Goal: Information Seeking & Learning: Learn about a topic

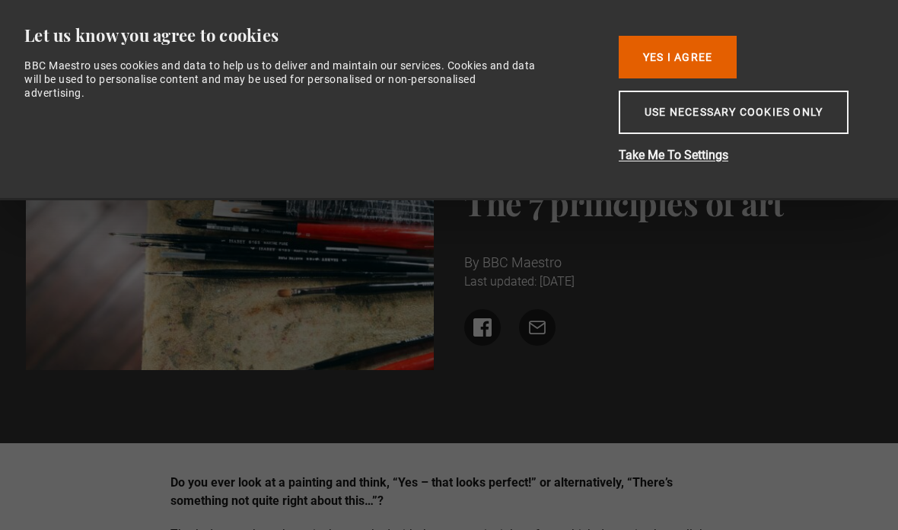
click at [703, 53] on button "Yes I Agree" at bounding box center [678, 57] width 118 height 43
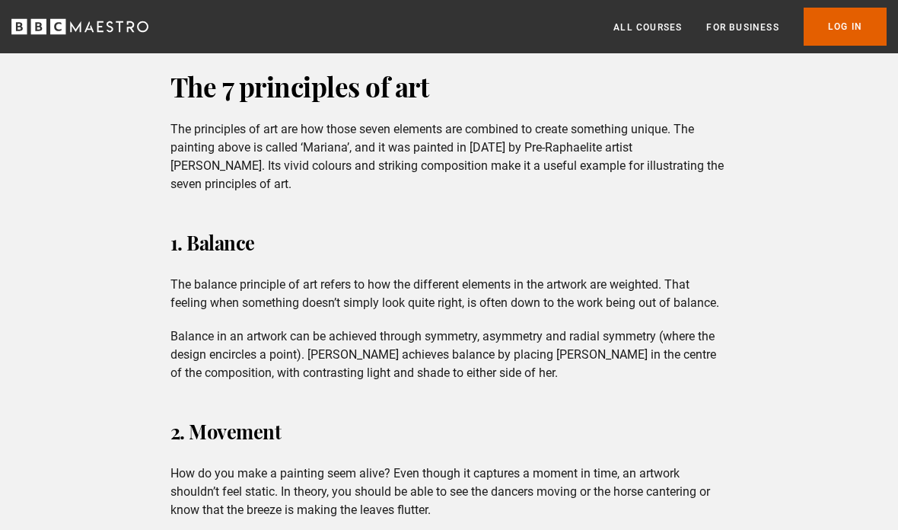
scroll to position [1681, 0]
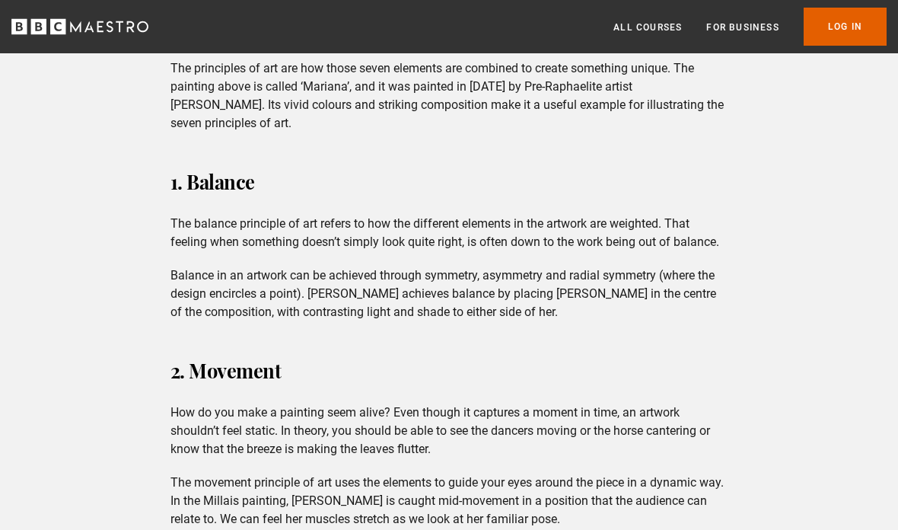
click at [176, 229] on p "The balance principle of art refers to how the different elements in the artwor…" at bounding box center [449, 233] width 558 height 37
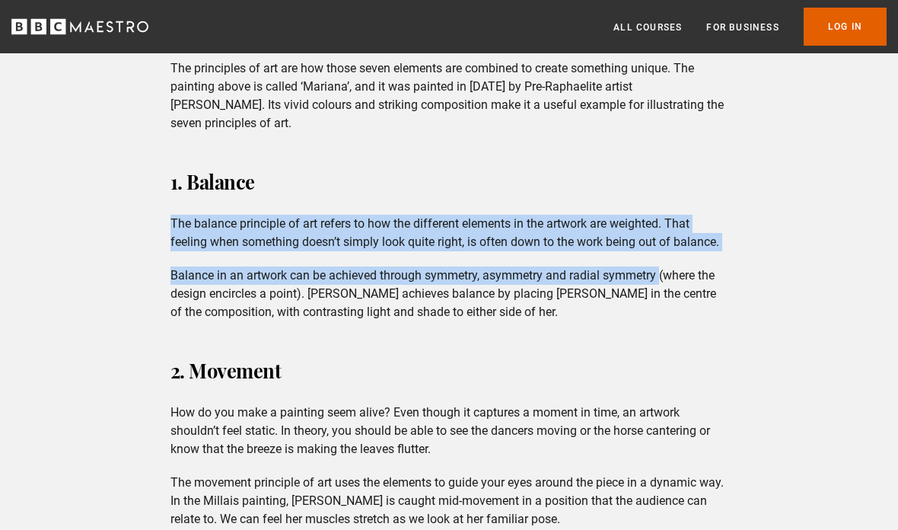
copy div "The balance principle of art refers to how the different elements in the artwor…"
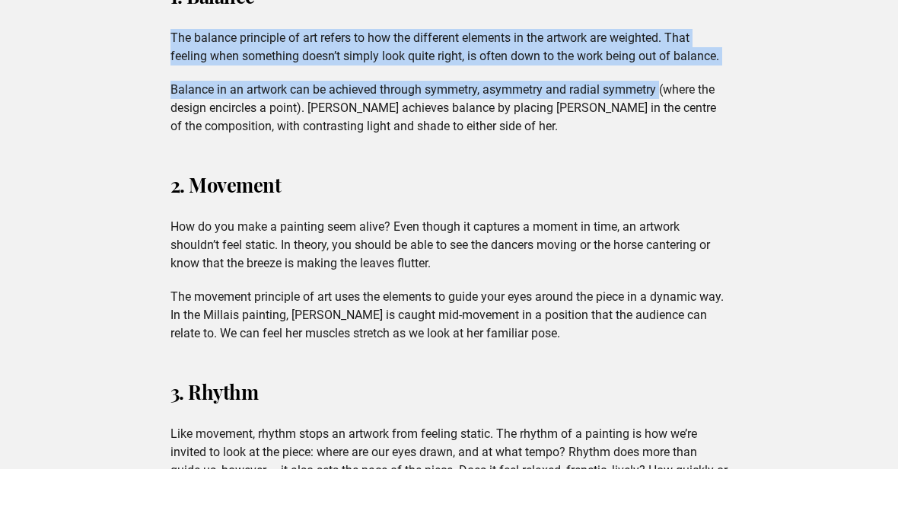
scroll to position [1866, 0]
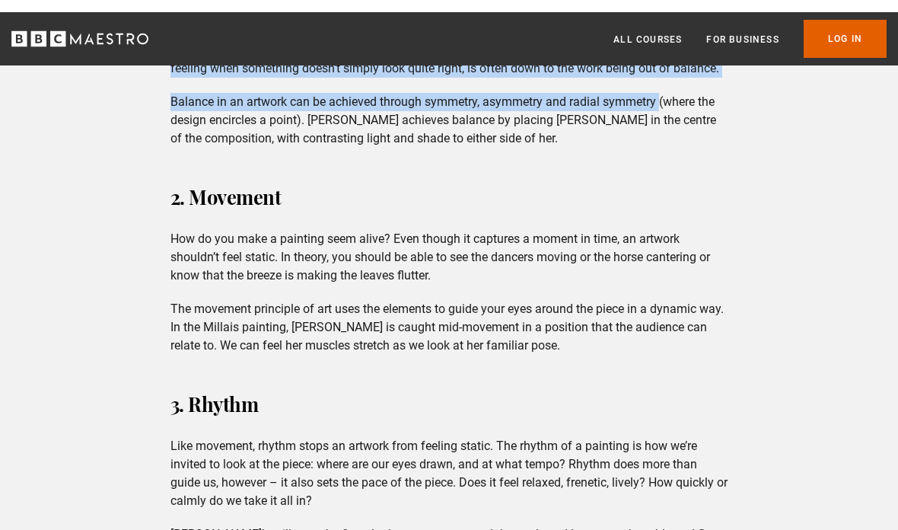
click at [180, 317] on p "The movement principle of art uses the elements to guide your eyes around the p…" at bounding box center [449, 315] width 558 height 55
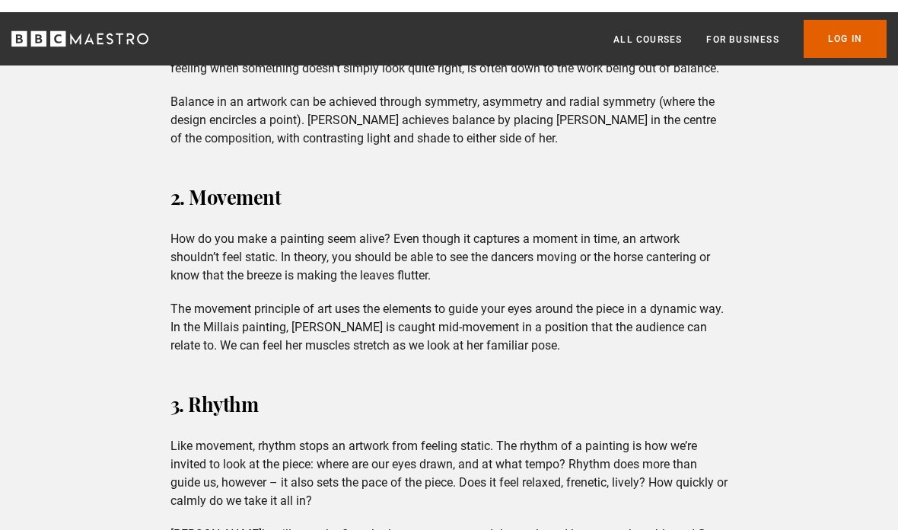
click at [183, 313] on p "The movement principle of art uses the elements to guide your eyes around the p…" at bounding box center [449, 315] width 558 height 55
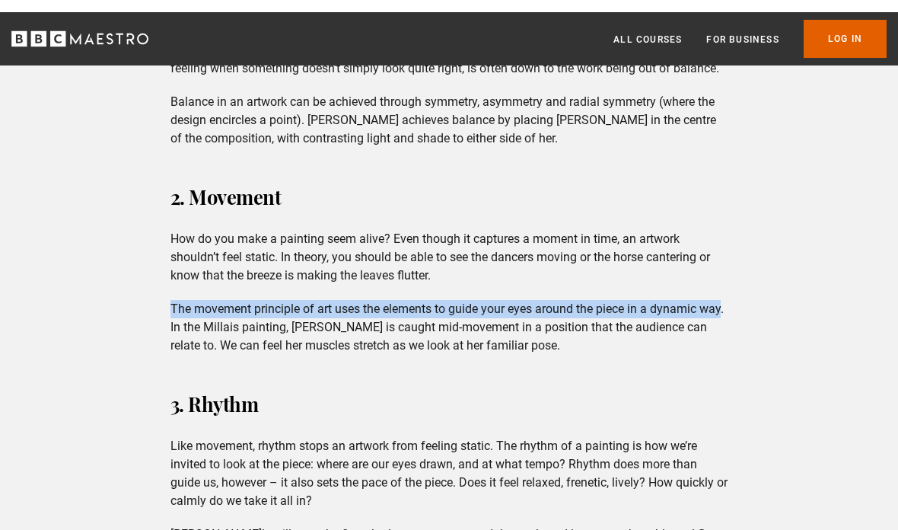
copy p "The movement principle of art uses the elements to guide your eyes around the p…"
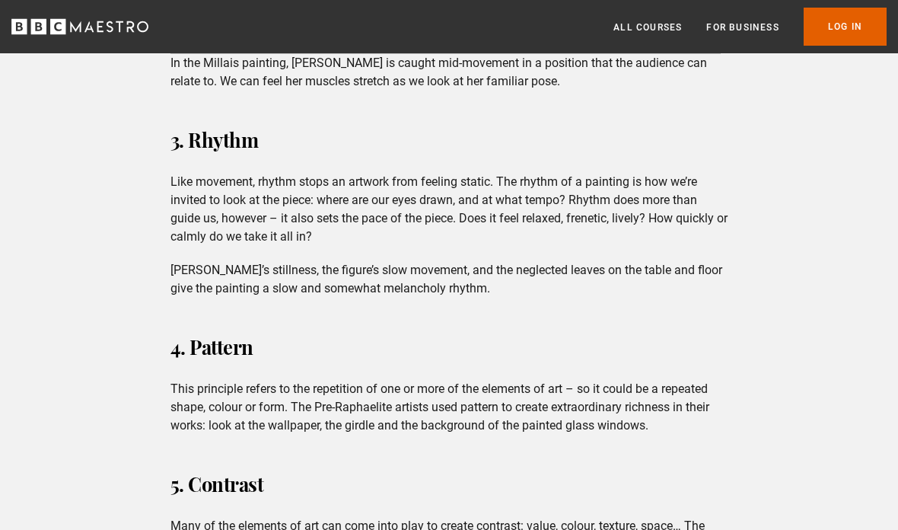
scroll to position [2120, 0]
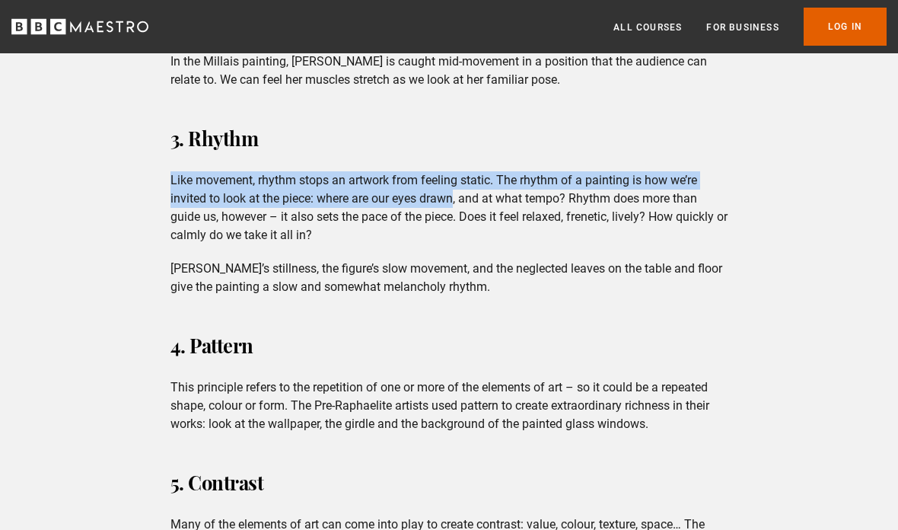
copy p "Like movement, rhythm stops an artwork from feeling static. The rhythm of a pai…"
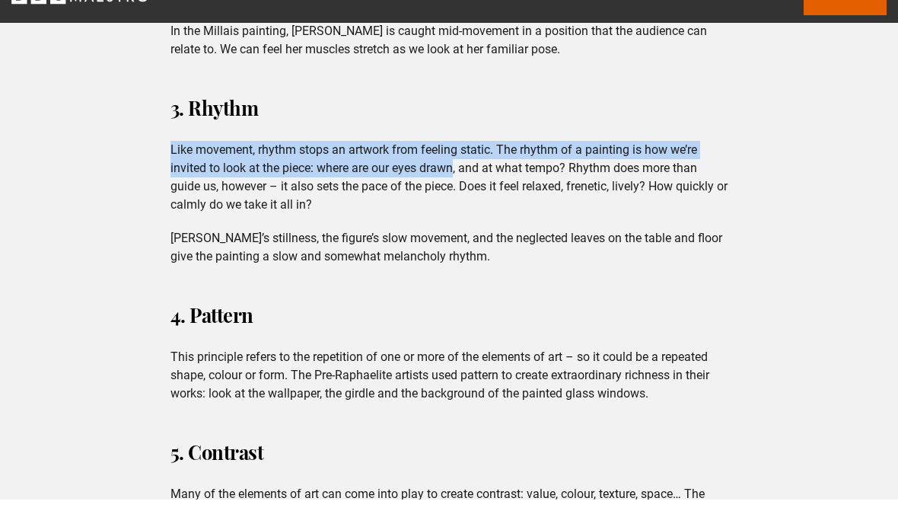
scroll to position [2150, 0]
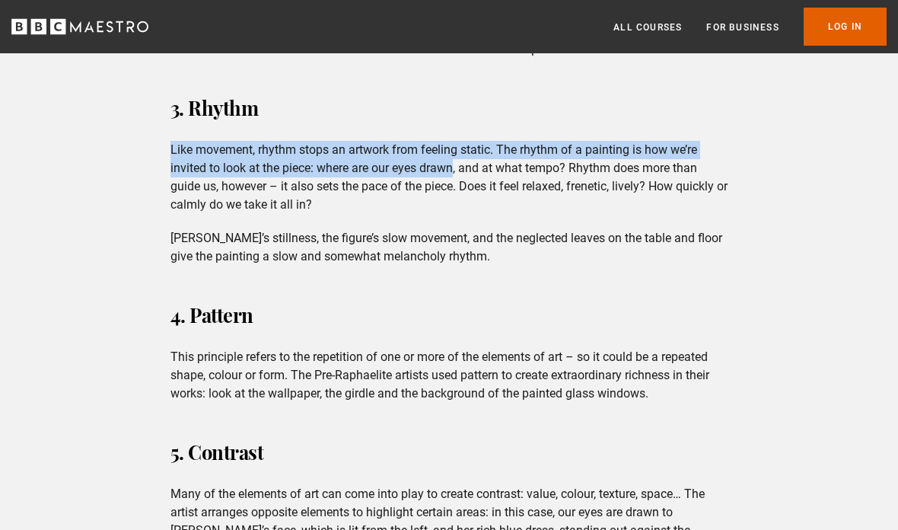
click at [476, 183] on p "Like movement, rhythm stops an artwork from feeling static. The rhythm of a pai…" at bounding box center [449, 177] width 558 height 73
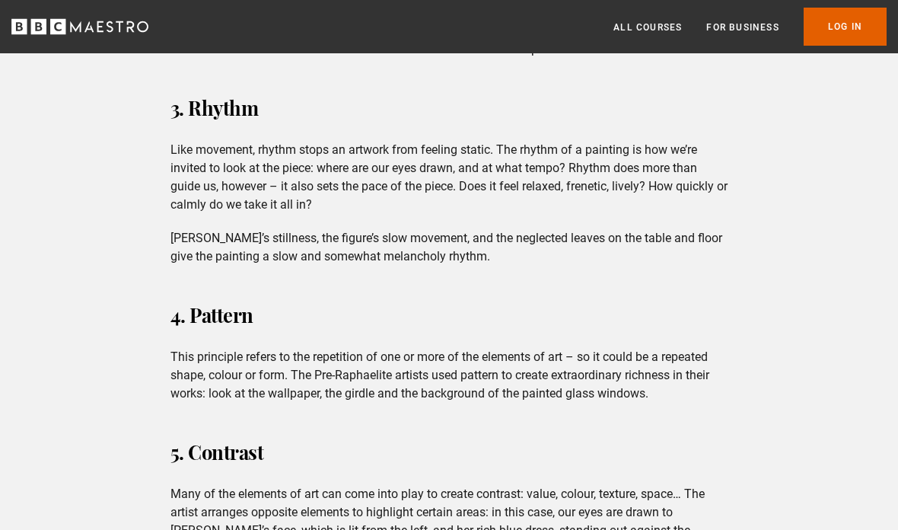
click at [474, 183] on p "Like movement, rhythm stops an artwork from feeling static. The rhythm of a pai…" at bounding box center [449, 177] width 558 height 73
click at [476, 186] on p "Like movement, rhythm stops an artwork from feeling static. The rhythm of a pai…" at bounding box center [449, 177] width 558 height 73
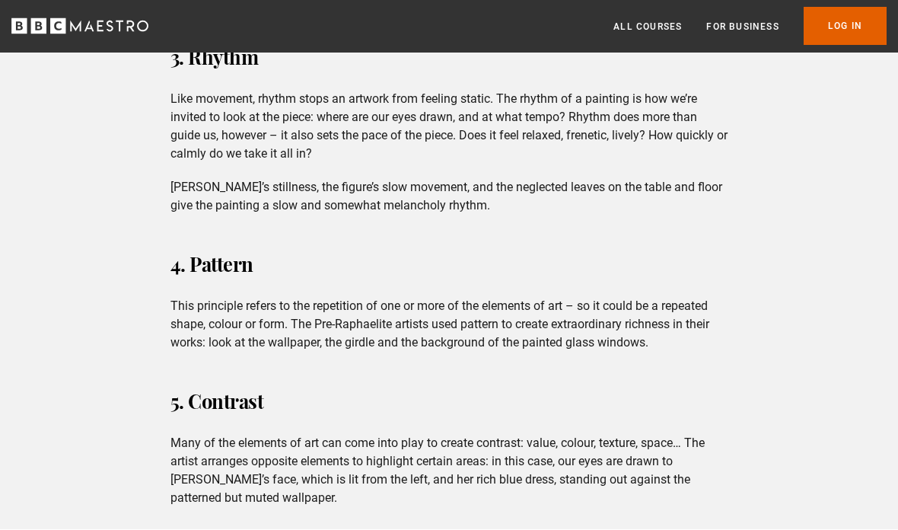
scroll to position [2220, 0]
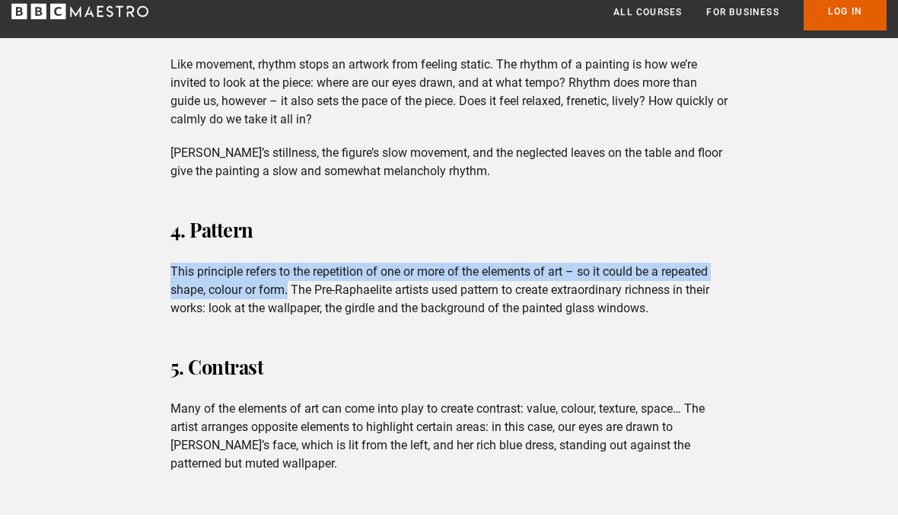
copy p "This principle refers to the repetition of one or more of the elements of art –…"
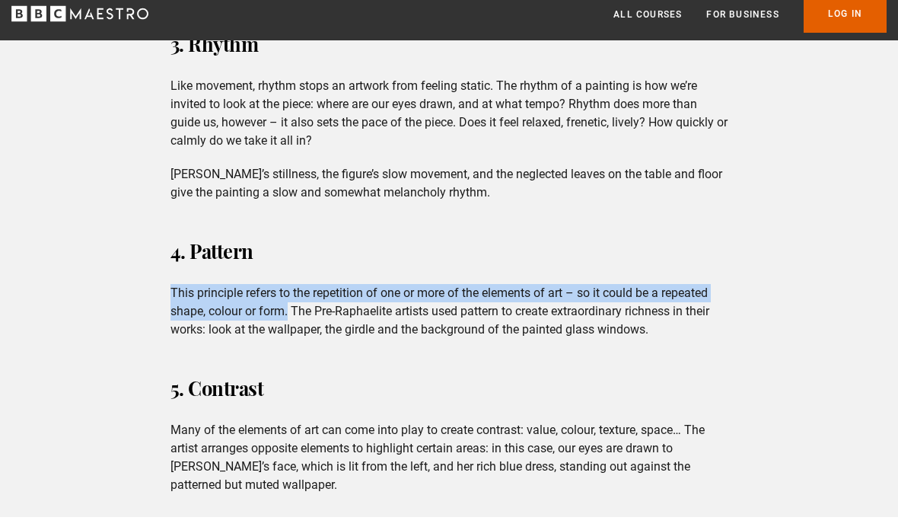
scroll to position [2214, 0]
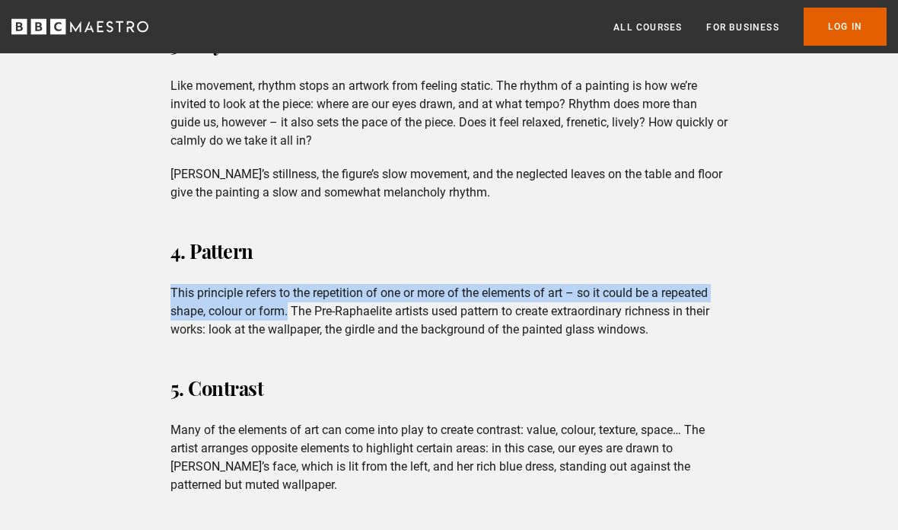
click at [747, 199] on div "Do you ever look at a painting and think, “Yes – that looks perfect!” or altern…" at bounding box center [449, 82] width 898 height 3647
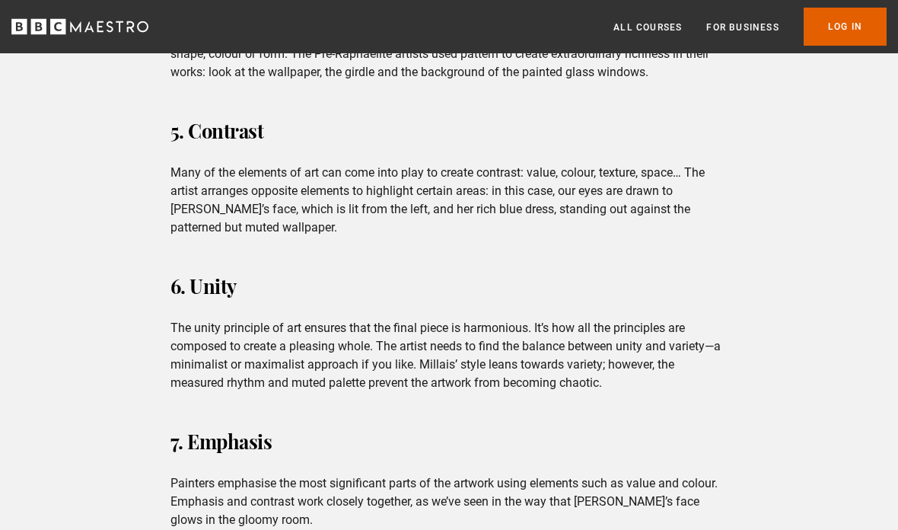
scroll to position [2472, 0]
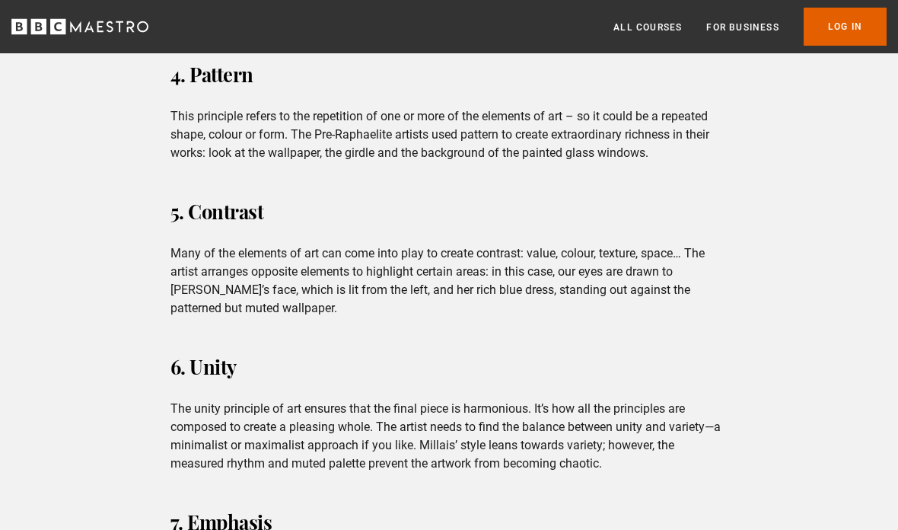
scroll to position [2390, 0]
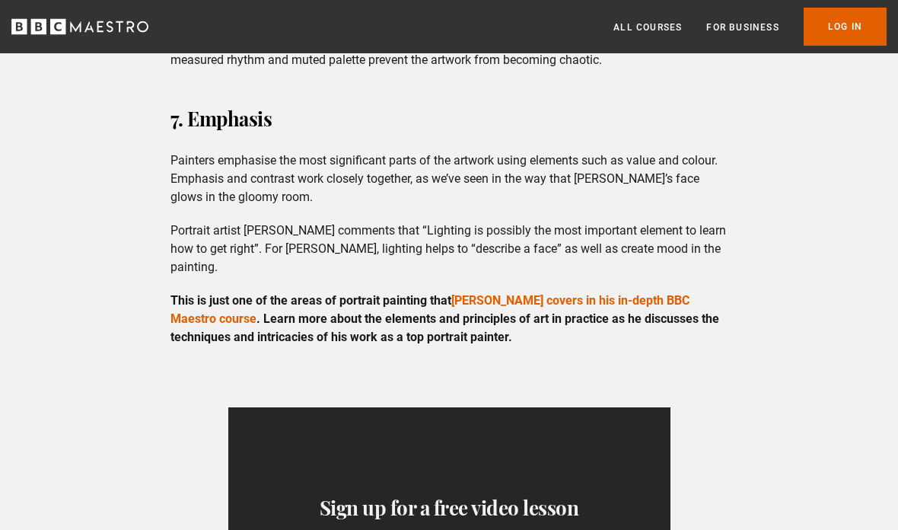
scroll to position [2771, 0]
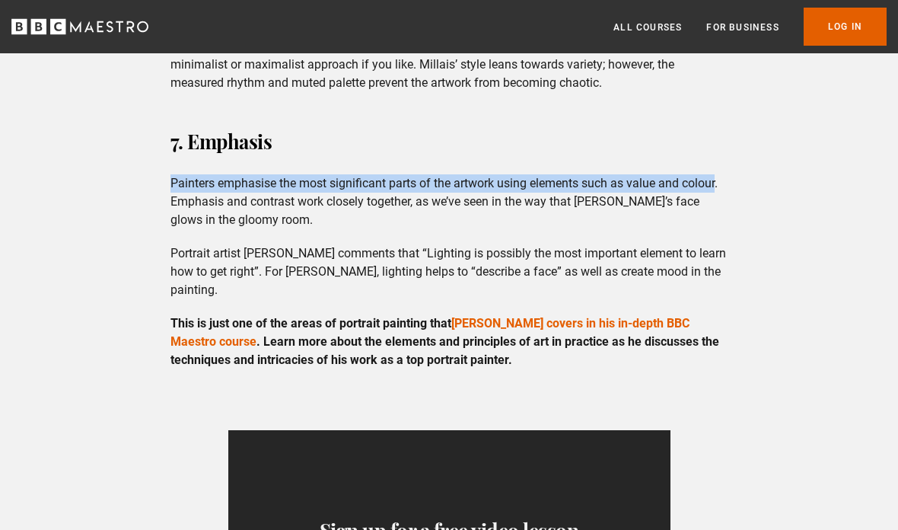
copy p "Painters emphasise the most significant parts of the artwork using elements suc…"
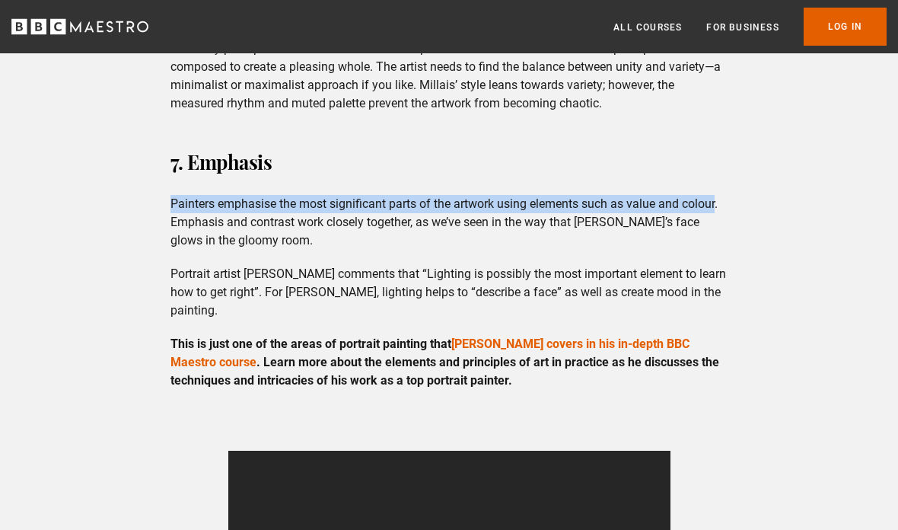
scroll to position [2736, 0]
